Goal: Obtain resource: Download file/media

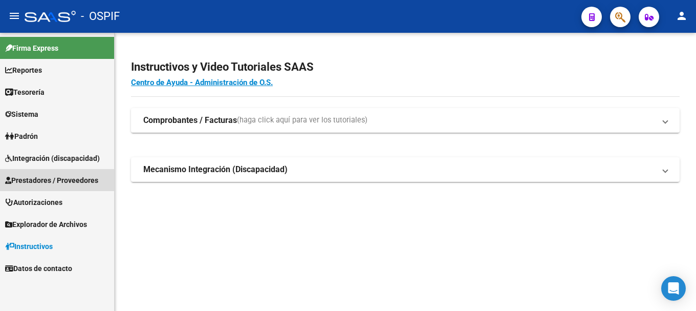
click at [43, 176] on span "Prestadores / Proveedores" at bounding box center [51, 179] width 93 height 11
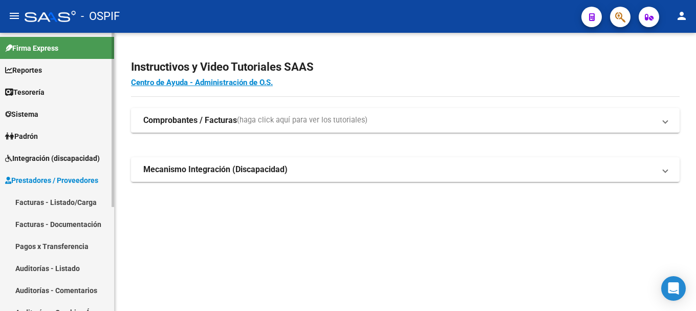
click at [34, 203] on link "Facturas - Listado/Carga" at bounding box center [57, 202] width 114 height 22
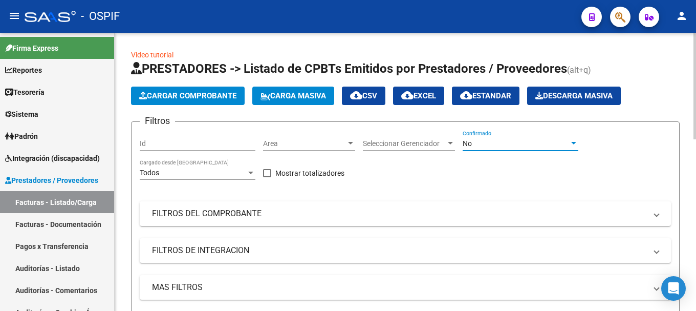
click at [570, 143] on div at bounding box center [573, 143] width 9 height 8
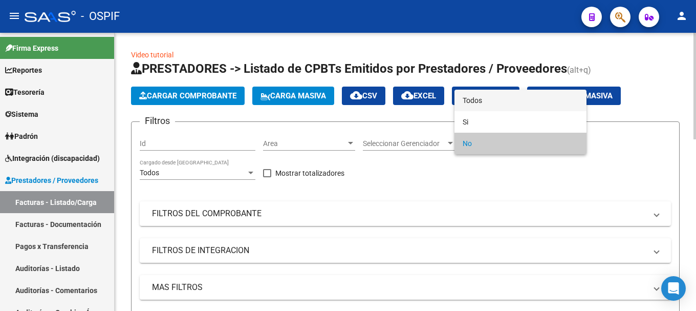
drag, startPoint x: 503, startPoint y: 97, endPoint x: 529, endPoint y: 124, distance: 37.3
click at [504, 100] on span "Todos" at bounding box center [520, 100] width 116 height 21
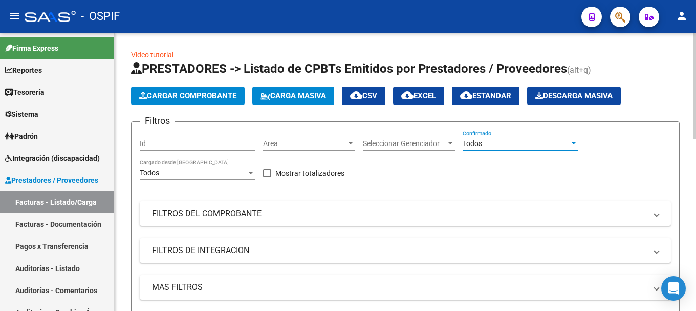
drag, startPoint x: 654, startPoint y: 213, endPoint x: 526, endPoint y: 251, distance: 133.5
click at [650, 214] on mat-expansion-panel-header "FILTROS DEL COMPROBANTE" at bounding box center [405, 213] width 531 height 25
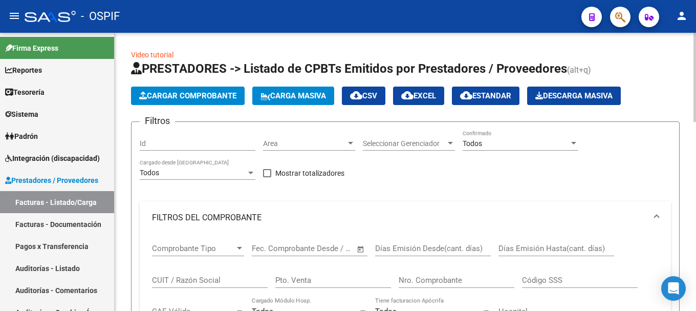
click at [209, 281] on input "CUIT / Razón Social" at bounding box center [210, 279] width 116 height 9
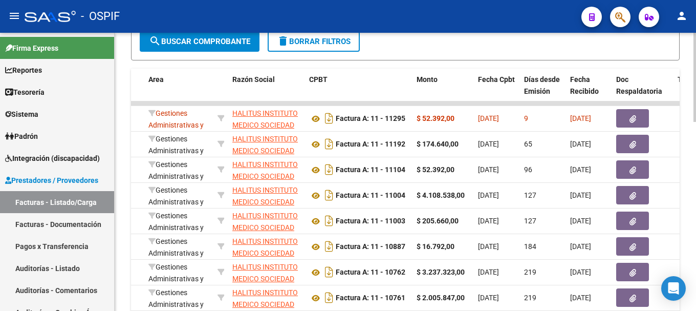
scroll to position [438, 0]
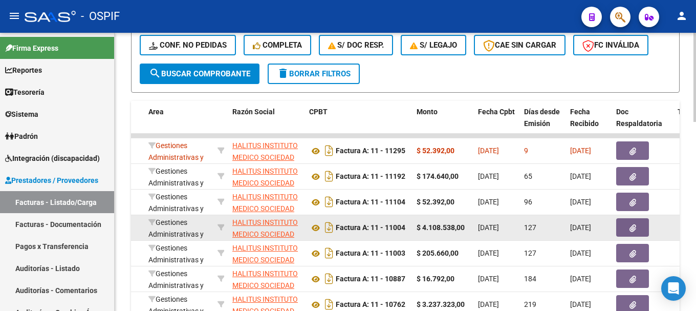
type input "30612836953"
click at [635, 228] on icon "button" at bounding box center [632, 228] width 7 height 8
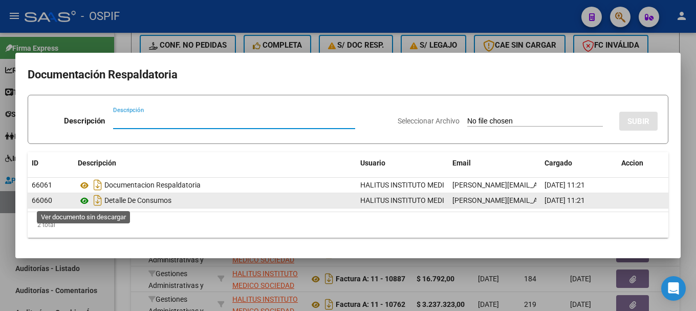
click at [82, 200] on icon at bounding box center [84, 200] width 13 height 12
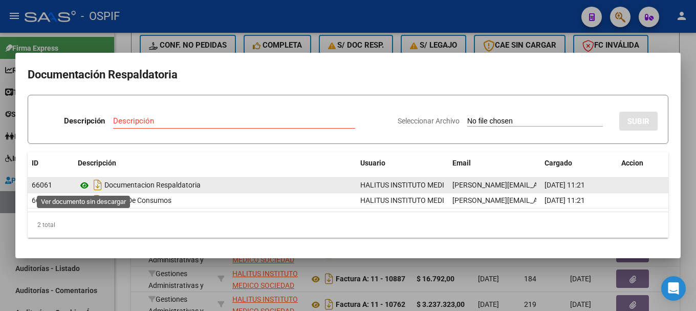
click at [84, 185] on icon at bounding box center [84, 185] width 13 height 12
click at [83, 185] on icon at bounding box center [84, 185] width 13 height 12
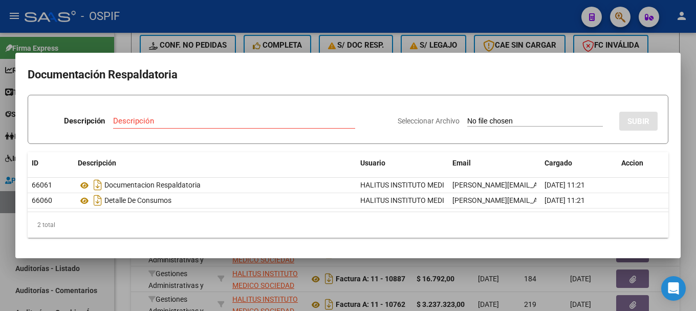
click at [178, 15] on div at bounding box center [348, 155] width 696 height 311
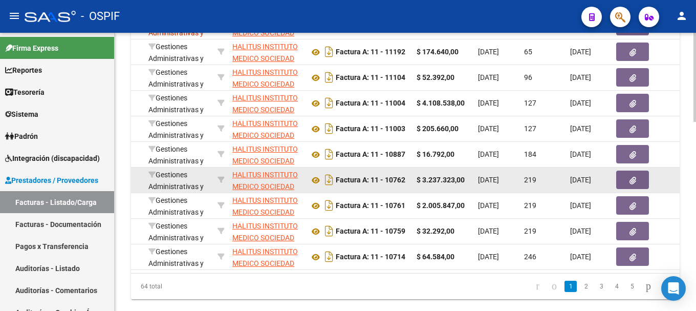
scroll to position [591, 0]
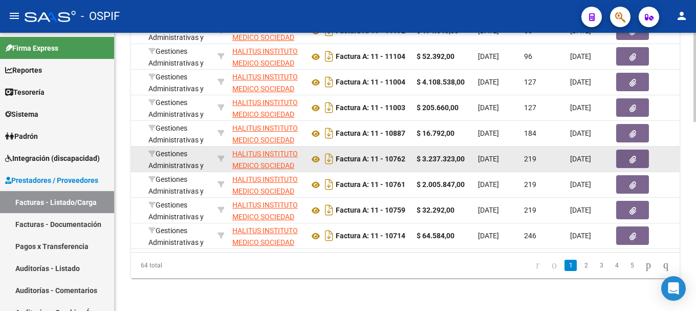
click at [628, 150] on button "button" at bounding box center [632, 158] width 33 height 18
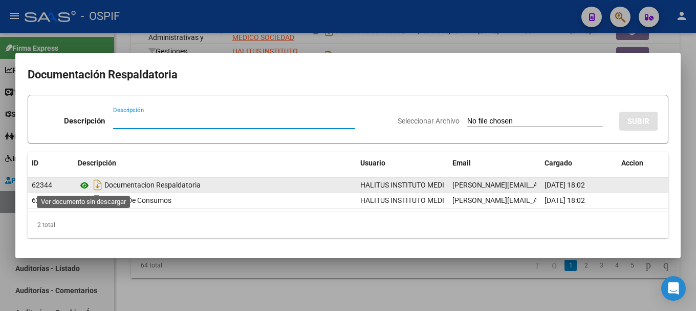
click at [85, 186] on icon at bounding box center [84, 185] width 13 height 12
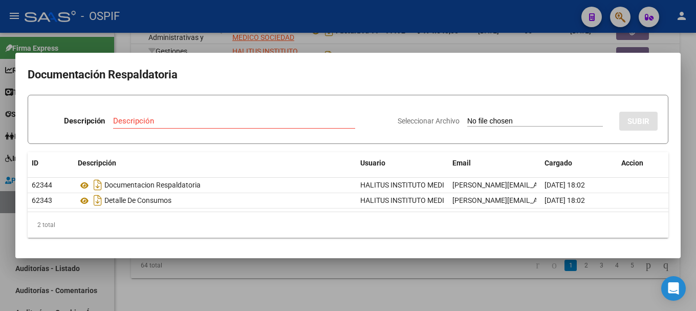
click at [422, 272] on div at bounding box center [348, 155] width 696 height 311
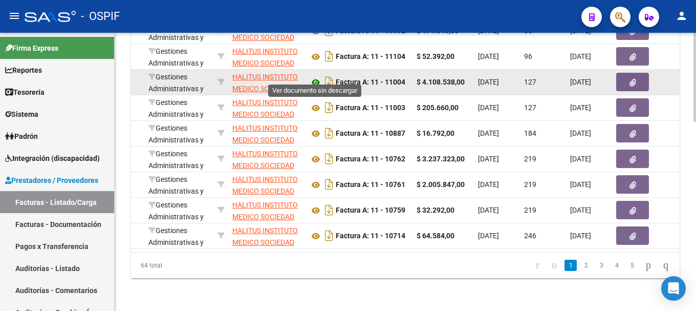
click at [317, 76] on icon at bounding box center [315, 82] width 13 height 12
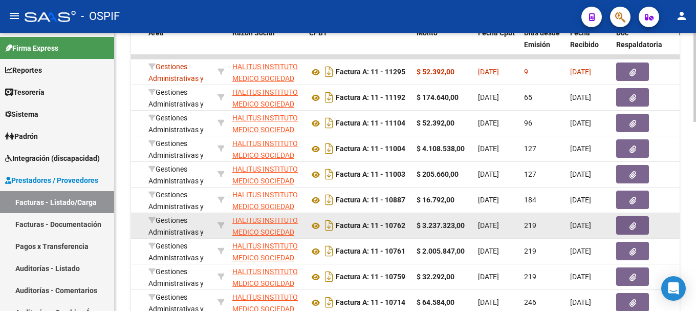
scroll to position [540, 0]
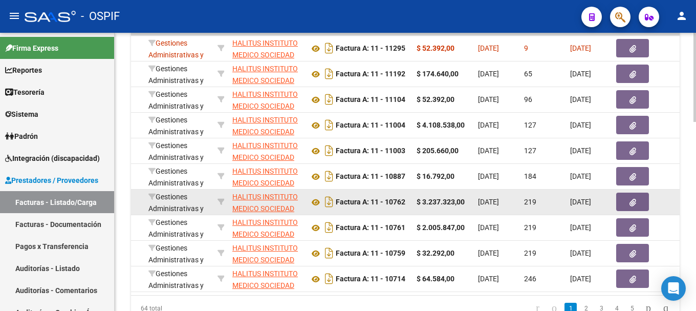
click at [628, 202] on button "button" at bounding box center [632, 201] width 33 height 18
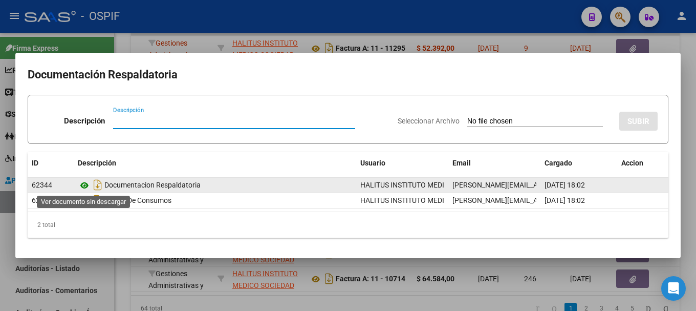
click at [86, 187] on icon at bounding box center [84, 185] width 13 height 12
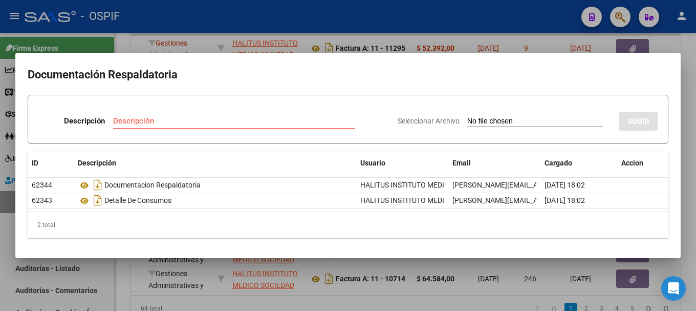
click at [75, 37] on div at bounding box center [348, 155] width 696 height 311
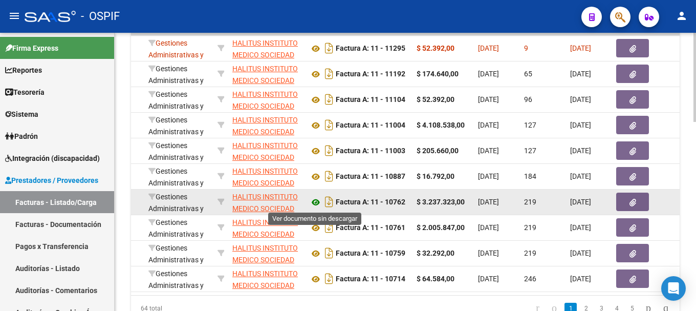
click at [317, 202] on icon at bounding box center [315, 202] width 13 height 12
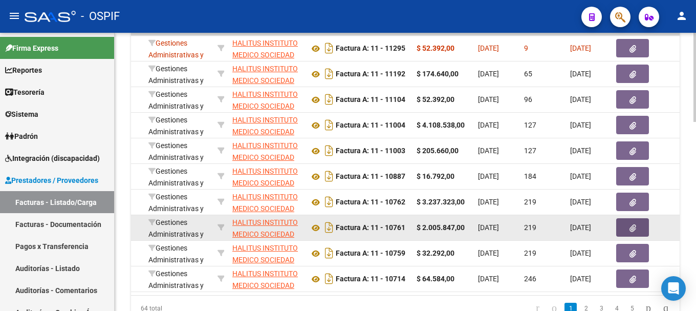
click at [629, 230] on icon "button" at bounding box center [632, 228] width 7 height 8
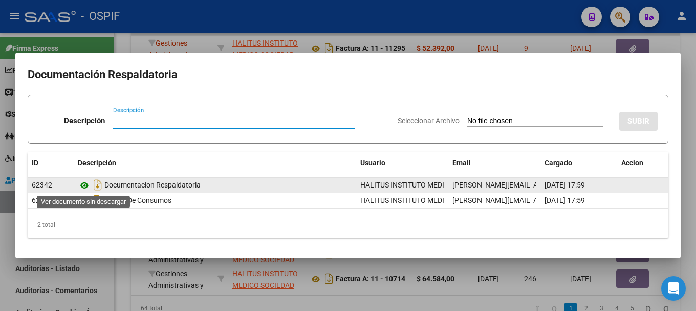
click at [85, 183] on icon at bounding box center [84, 185] width 13 height 12
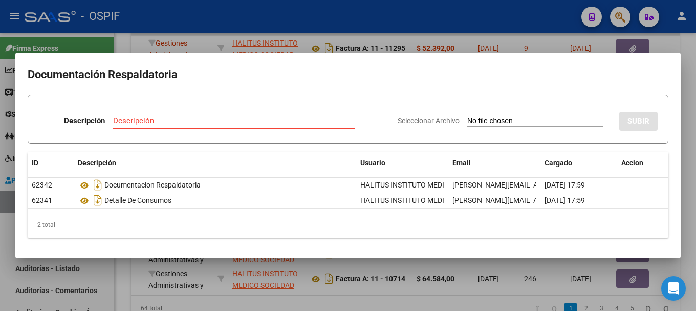
click at [201, 15] on div at bounding box center [348, 155] width 696 height 311
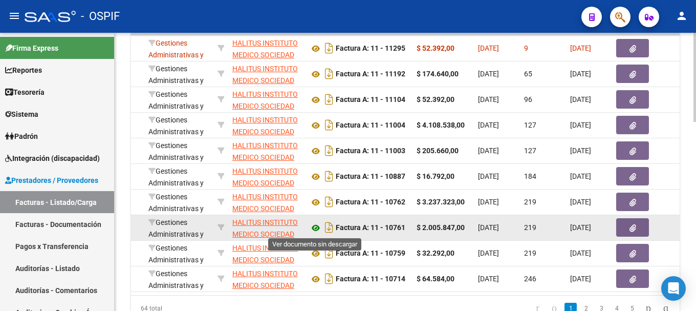
click at [318, 228] on icon at bounding box center [315, 228] width 13 height 12
click at [627, 227] on button "button" at bounding box center [632, 227] width 33 height 18
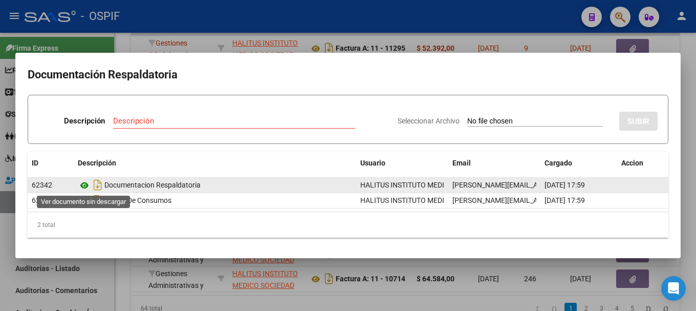
click at [85, 184] on icon at bounding box center [84, 185] width 13 height 12
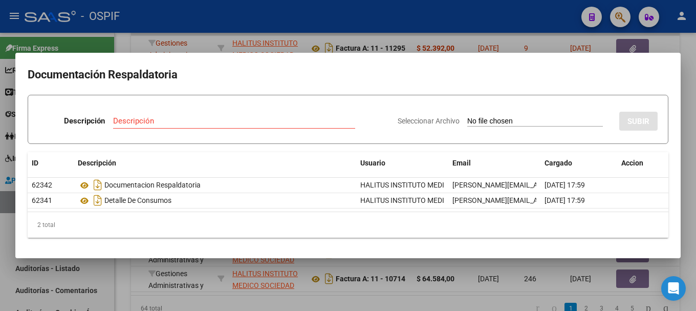
drag, startPoint x: 540, startPoint y: 39, endPoint x: 587, endPoint y: 120, distance: 94.0
click at [540, 40] on div at bounding box center [348, 155] width 696 height 311
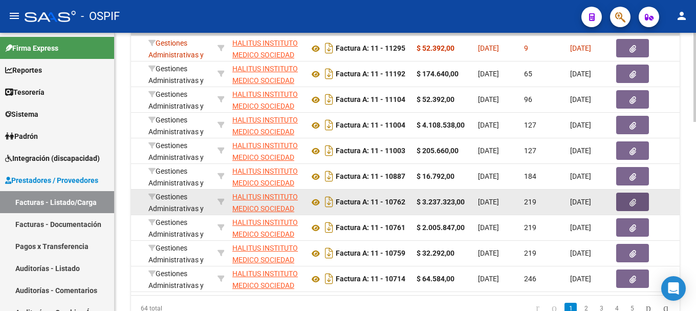
click at [625, 202] on button "button" at bounding box center [632, 201] width 33 height 18
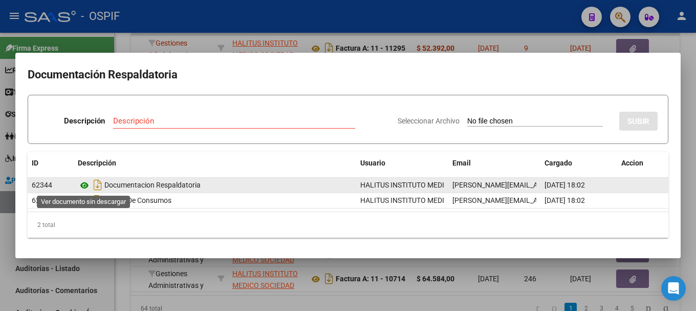
click at [82, 184] on icon at bounding box center [84, 185] width 13 height 12
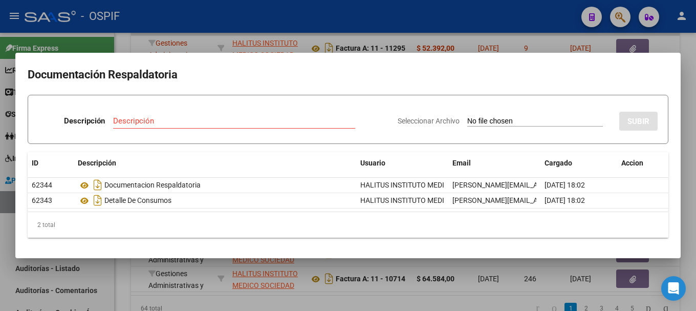
drag, startPoint x: 427, startPoint y: 20, endPoint x: 433, endPoint y: 14, distance: 8.0
click at [428, 19] on div at bounding box center [348, 155] width 696 height 311
